Goal: Task Accomplishment & Management: Manage account settings

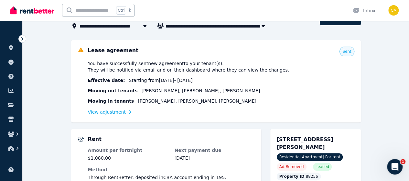
scroll to position [65, 0]
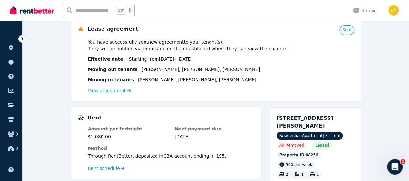
click at [112, 93] on link "View adjustment" at bounding box center [109, 90] width 43 height 5
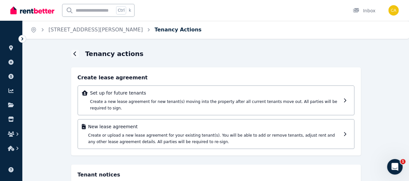
click at [155, 30] on link "Tenancy Actions" at bounding box center [178, 30] width 47 height 6
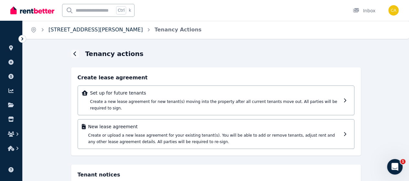
click at [65, 28] on link "[STREET_ADDRESS][PERSON_NAME]" at bounding box center [96, 30] width 94 height 6
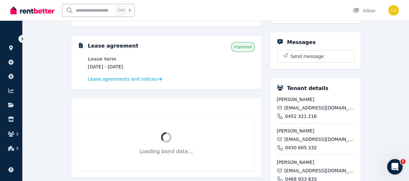
scroll to position [129, 0]
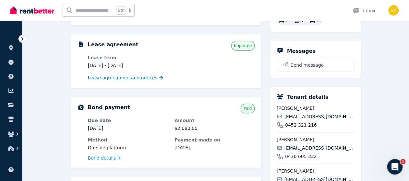
click at [120, 75] on span "Lease agreements and notices" at bounding box center [123, 77] width 70 height 6
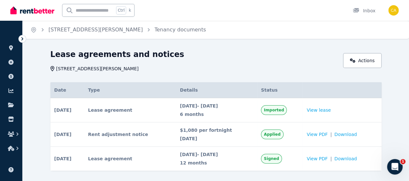
scroll to position [12, 0]
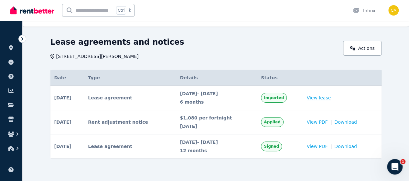
click at [331, 97] on link "View lease" at bounding box center [319, 97] width 24 height 6
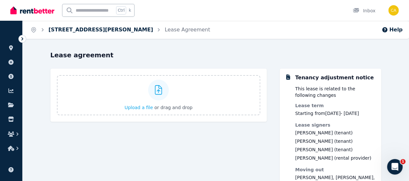
click at [87, 30] on link "[STREET_ADDRESS][PERSON_NAME]" at bounding box center [101, 30] width 104 height 6
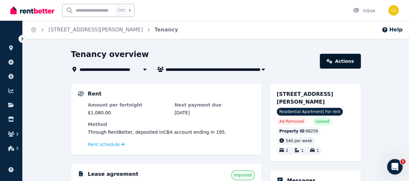
click at [348, 59] on link "Actions" at bounding box center [340, 61] width 41 height 15
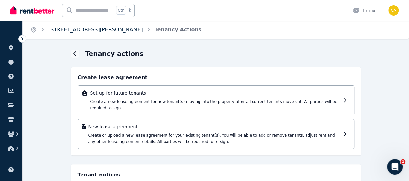
click at [65, 32] on link "[STREET_ADDRESS][PERSON_NAME]" at bounding box center [96, 30] width 94 height 6
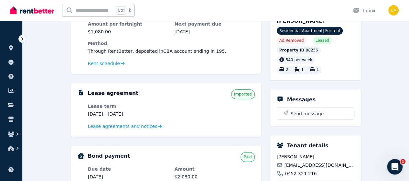
scroll to position [91, 0]
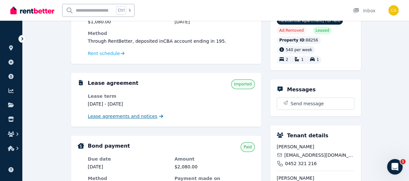
click at [100, 118] on span "Lease agreements and notices" at bounding box center [123, 116] width 70 height 6
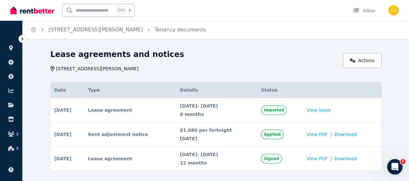
scroll to position [12, 0]
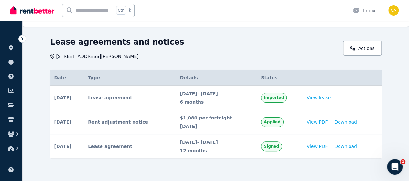
click at [331, 96] on link "View lease" at bounding box center [319, 97] width 24 height 6
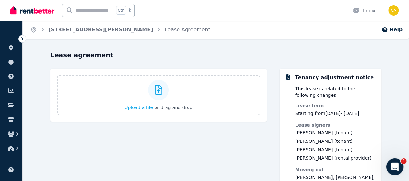
click at [393, 167] on icon "Open Intercom Messenger" at bounding box center [394, 165] width 11 height 11
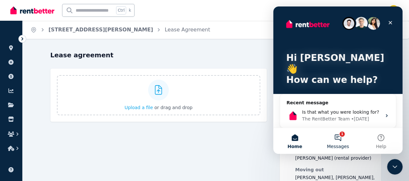
click at [334, 139] on button "1 Messages" at bounding box center [337, 141] width 43 height 26
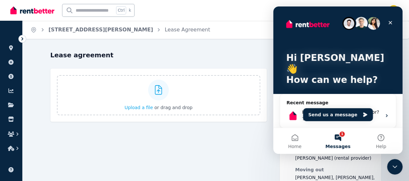
click at [259, 147] on div "Upload a file or drag and drop" at bounding box center [158, 149] width 216 height 160
click at [219, 143] on div "Upload a file or drag and drop" at bounding box center [158, 149] width 216 height 160
click at [390, 22] on icon "Close" at bounding box center [390, 22] width 5 height 5
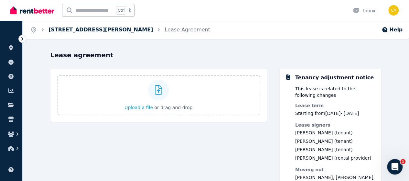
click at [100, 30] on link "[STREET_ADDRESS][PERSON_NAME]" at bounding box center [101, 30] width 104 height 6
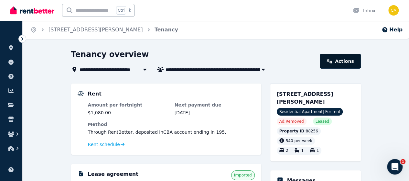
click at [349, 61] on link "Actions" at bounding box center [340, 61] width 41 height 15
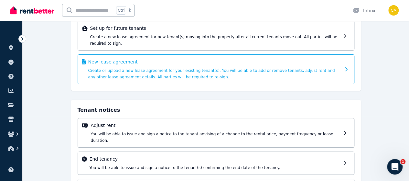
scroll to position [90, 0]
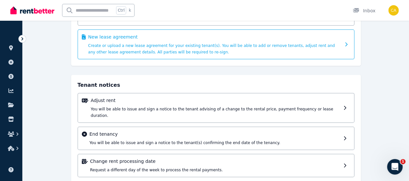
click at [182, 42] on div "New lease agreement Create or upload a new lease agreement for your existing te…" at bounding box center [214, 44] width 253 height 21
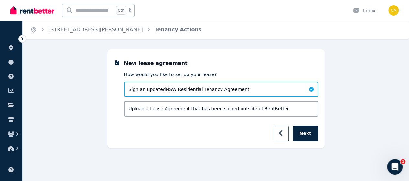
scroll to position [0, 0]
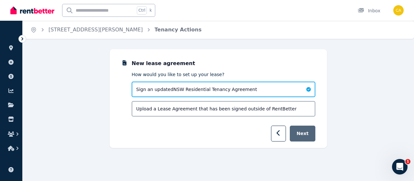
click at [304, 134] on button "Next" at bounding box center [303, 134] width 26 height 16
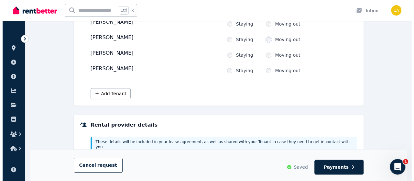
scroll to position [148, 0]
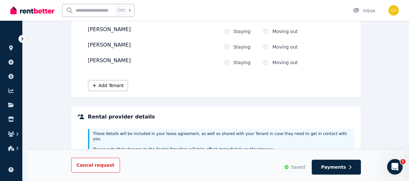
click at [91, 169] on button "Cancel request" at bounding box center [95, 165] width 49 height 15
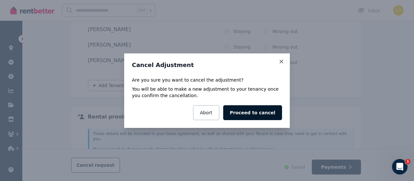
click at [246, 114] on button "Proceed to cancel" at bounding box center [252, 112] width 59 height 15
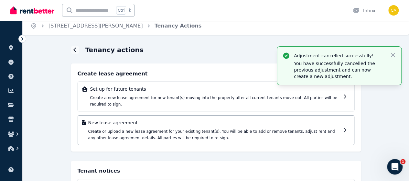
scroll to position [0, 0]
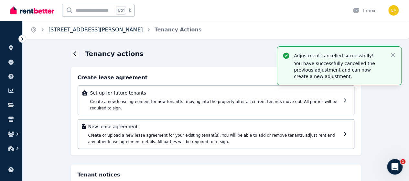
click at [93, 28] on link "[STREET_ADDRESS][PERSON_NAME]" at bounding box center [96, 30] width 94 height 6
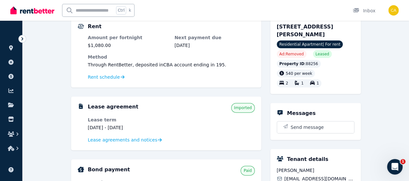
scroll to position [65, 0]
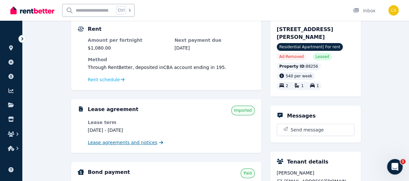
click at [115, 142] on span "Lease agreements and notices" at bounding box center [123, 142] width 70 height 6
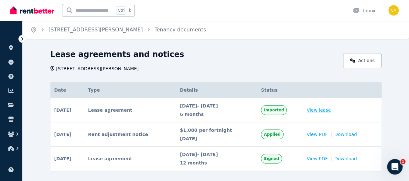
click at [326, 108] on link "View lease" at bounding box center [319, 110] width 24 height 6
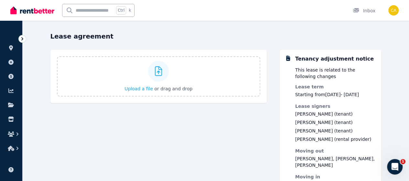
scroll to position [51, 0]
